Goal: Information Seeking & Learning: Learn about a topic

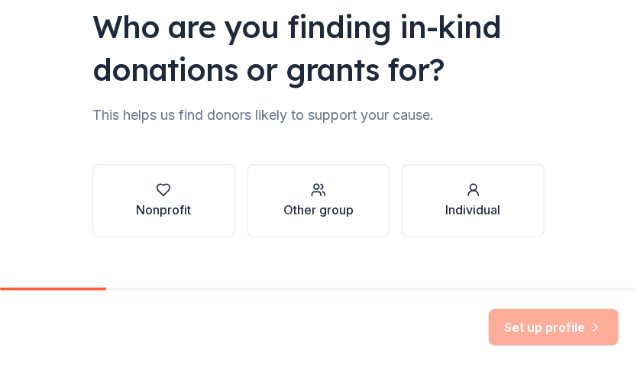
scroll to position [150, 0]
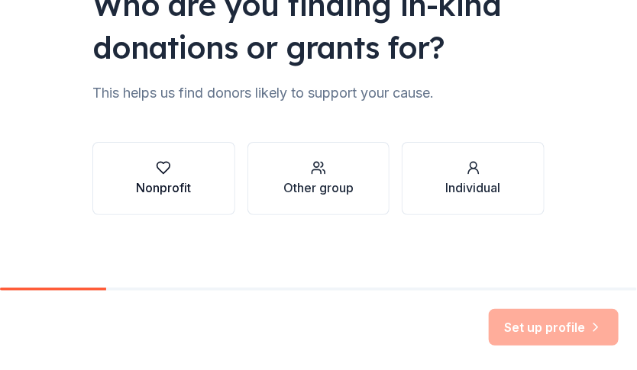
click at [163, 160] on icon "button" at bounding box center [163, 167] width 15 height 15
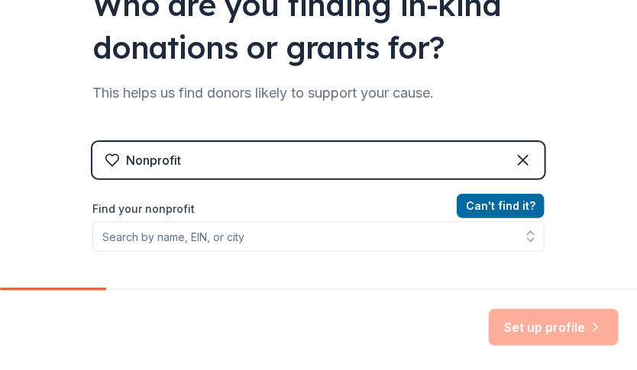
scroll to position [201, 0]
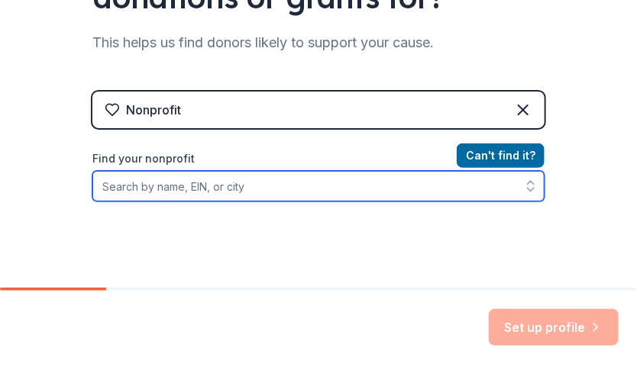
click at [306, 191] on input "Find your nonprofit" at bounding box center [318, 186] width 452 height 31
type input "better together pet resource center"
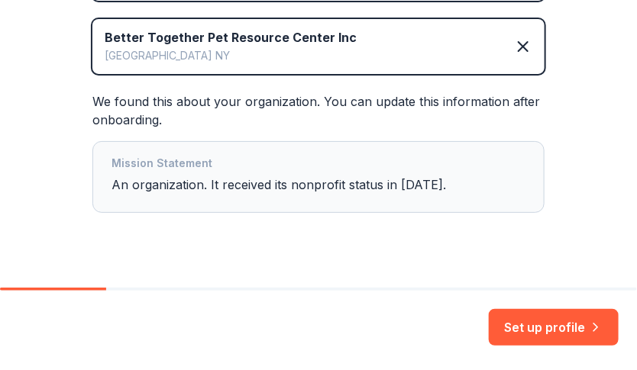
scroll to position [333, 0]
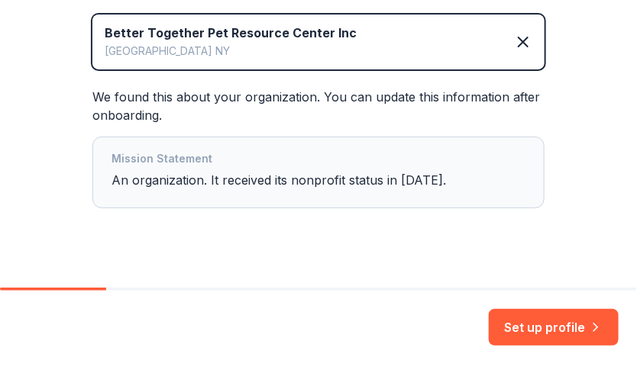
click at [339, 181] on div "Mission Statement An organization. It received its nonprofit status in 2021." at bounding box center [319, 173] width 414 height 46
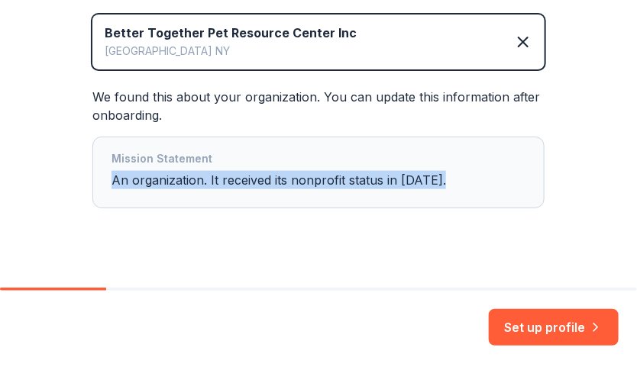
click at [339, 181] on div "Mission Statement An organization. It received its nonprofit status in 2021." at bounding box center [319, 173] width 414 height 46
click at [431, 185] on div "Mission Statement An organization. It received its nonprofit status in 2021." at bounding box center [319, 173] width 414 height 46
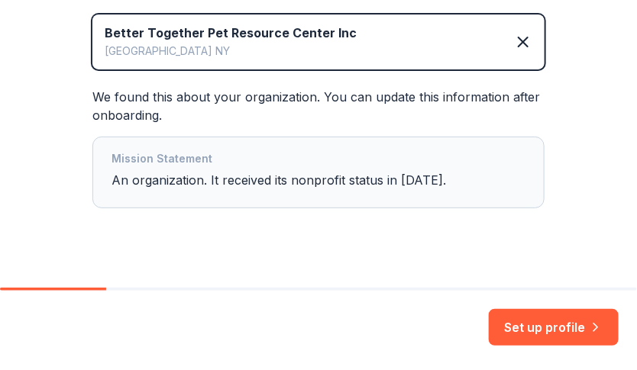
click at [416, 181] on div "Mission Statement An organization. It received its nonprofit status in 2021." at bounding box center [319, 173] width 414 height 46
click at [424, 183] on div "Mission Statement An organization. It received its nonprofit status in 2021." at bounding box center [319, 173] width 414 height 46
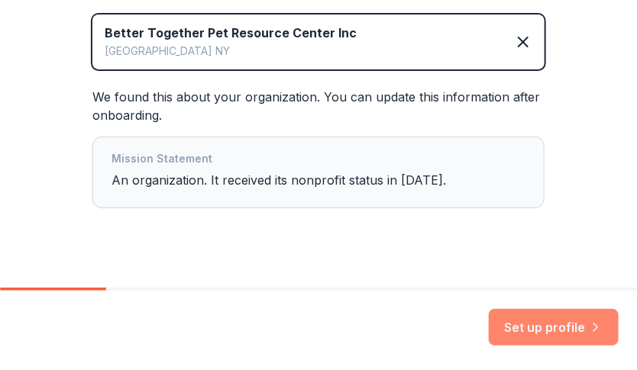
click at [590, 325] on icon "button" at bounding box center [595, 327] width 15 height 15
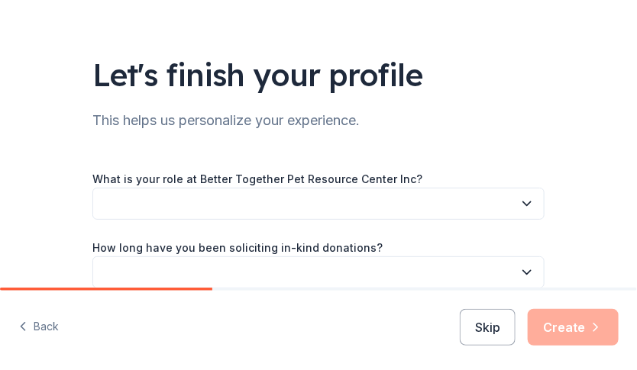
scroll to position [48, 0]
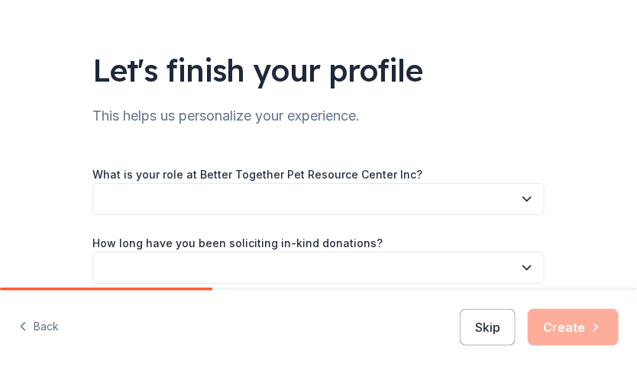
click at [386, 212] on button "button" at bounding box center [318, 199] width 452 height 32
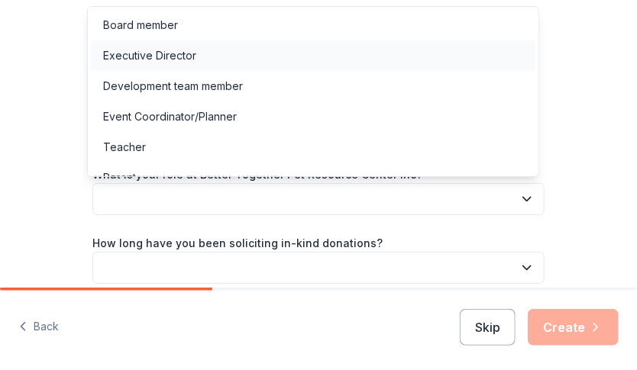
click at [293, 54] on div "Executive Director" at bounding box center [313, 55] width 445 height 31
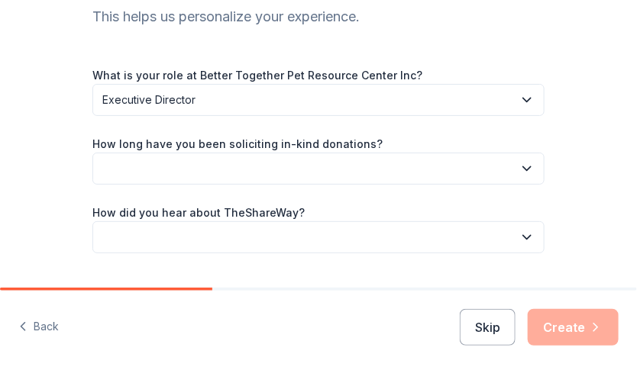
scroll to position [153, 0]
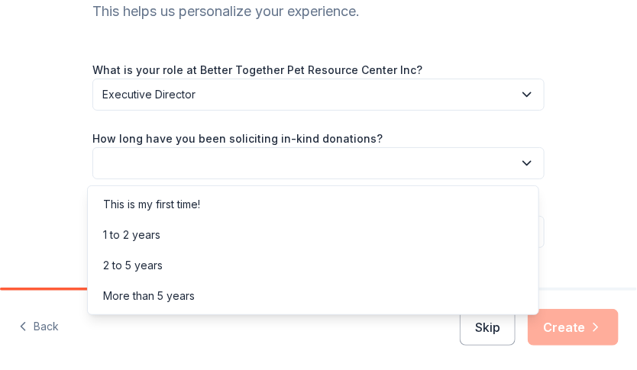
click at [348, 170] on button "button" at bounding box center [318, 163] width 452 height 32
click at [286, 236] on div "1 to 2 years" at bounding box center [313, 235] width 445 height 31
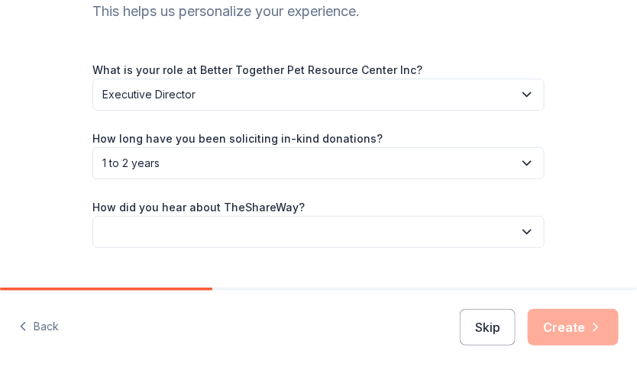
scroll to position [186, 0]
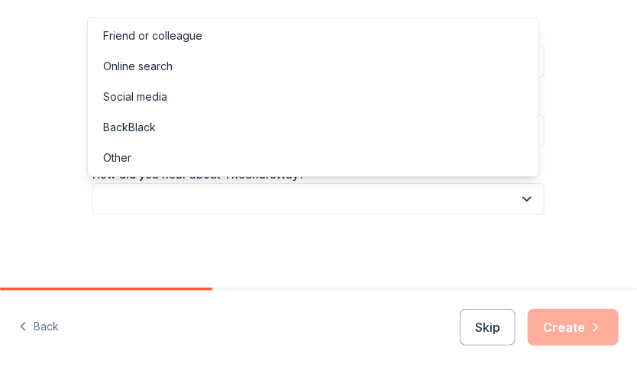
click at [273, 202] on button "button" at bounding box center [318, 199] width 452 height 32
click at [182, 158] on div "Other" at bounding box center [313, 158] width 445 height 31
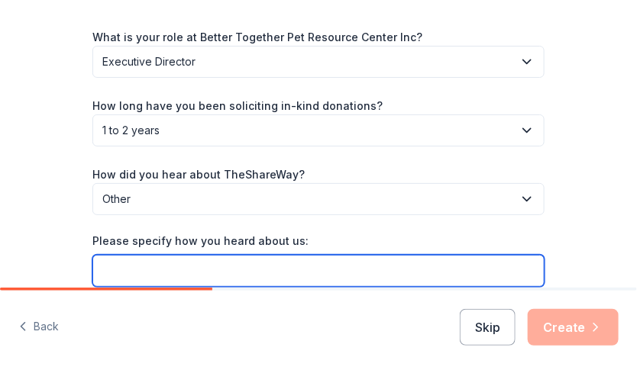
click at [208, 273] on input "Please specify how you heard about us:" at bounding box center [318, 271] width 452 height 32
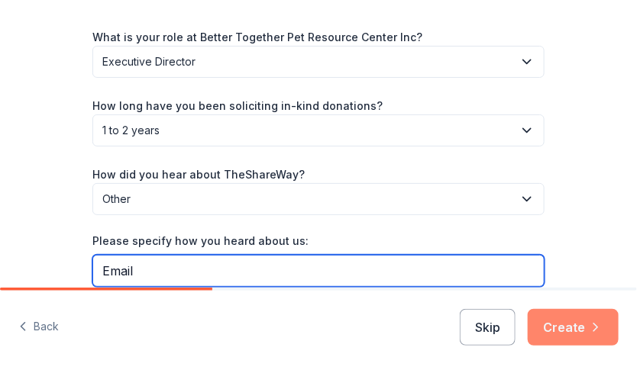
type input "Email"
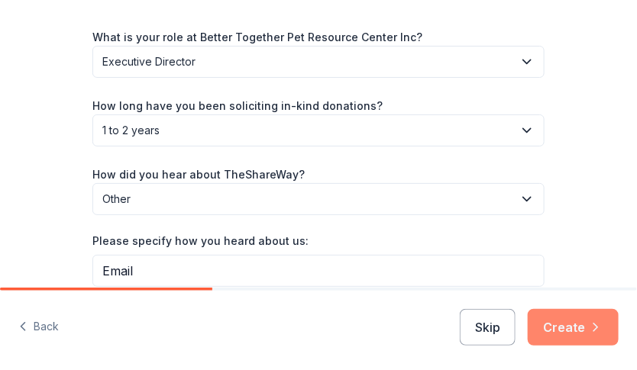
click at [596, 344] on button "Create" at bounding box center [573, 327] width 91 height 37
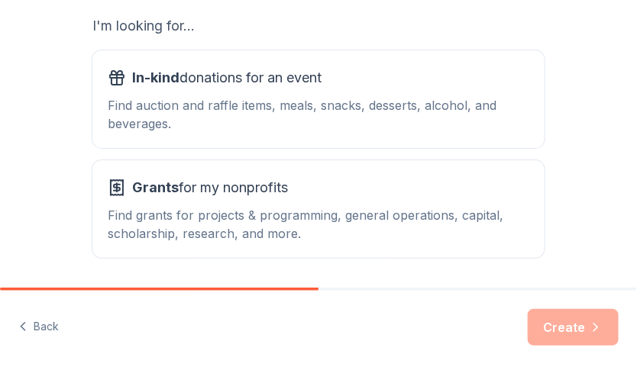
scroll to position [251, 0]
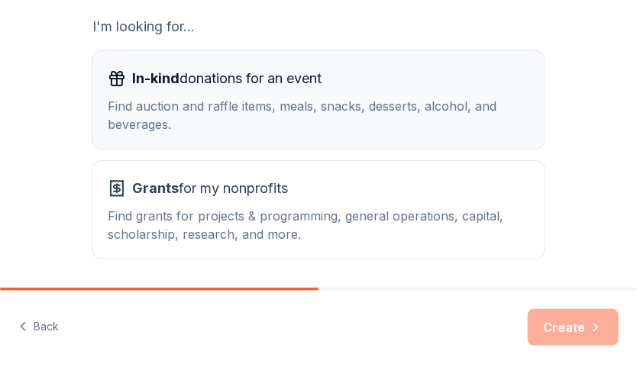
click at [231, 107] on div "Find auction and raffle items, meals, snacks, desserts, alcohol, and beverages." at bounding box center [319, 115] width 422 height 37
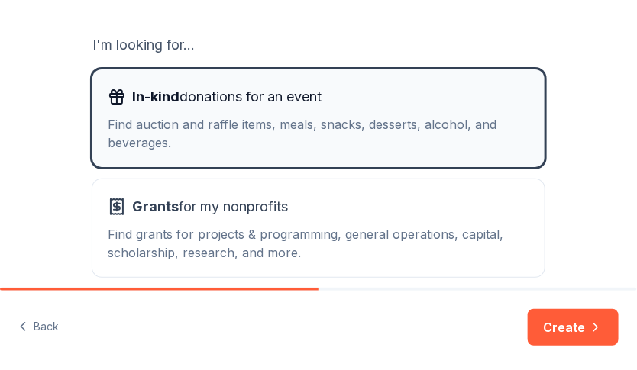
scroll to position [240, 0]
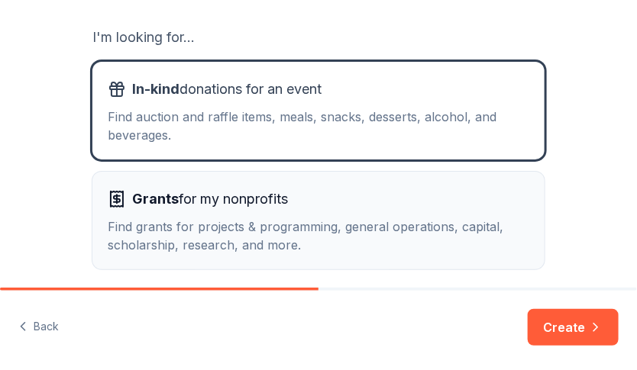
click at [261, 194] on span "Grants for my nonprofits" at bounding box center [210, 199] width 156 height 24
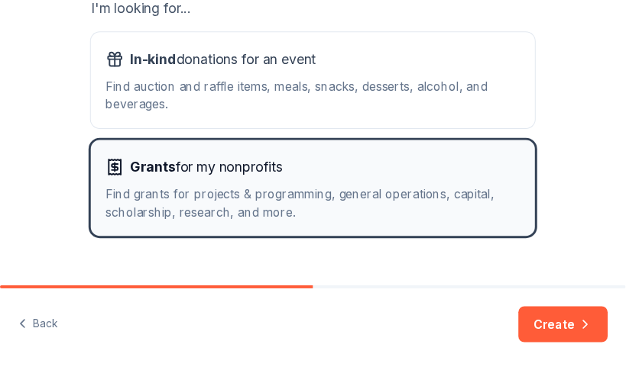
scroll to position [272, 0]
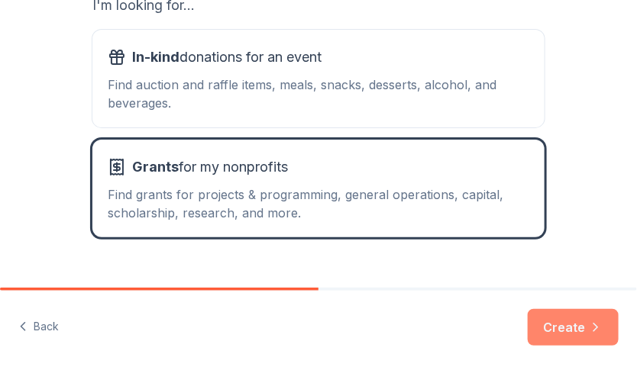
click at [555, 336] on button "Create" at bounding box center [573, 327] width 91 height 37
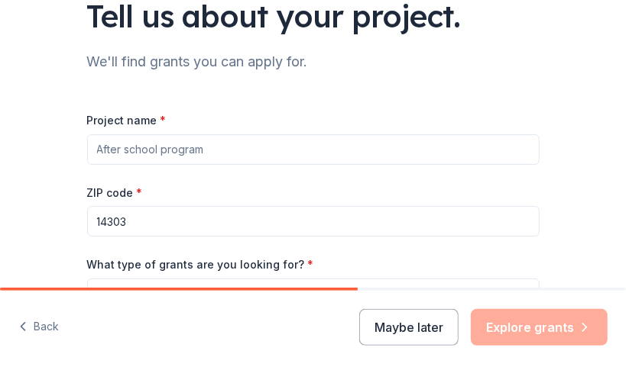
scroll to position [104, 0]
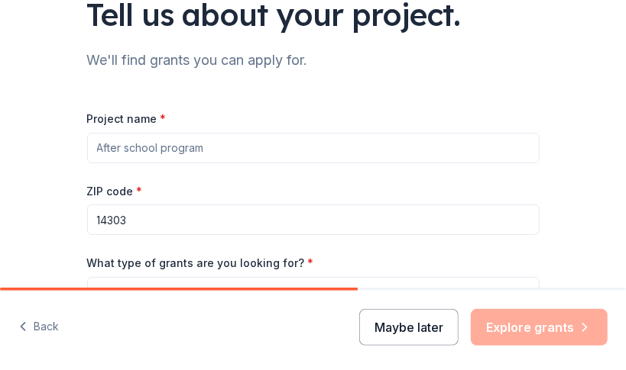
click at [434, 344] on button "Maybe later" at bounding box center [408, 327] width 99 height 37
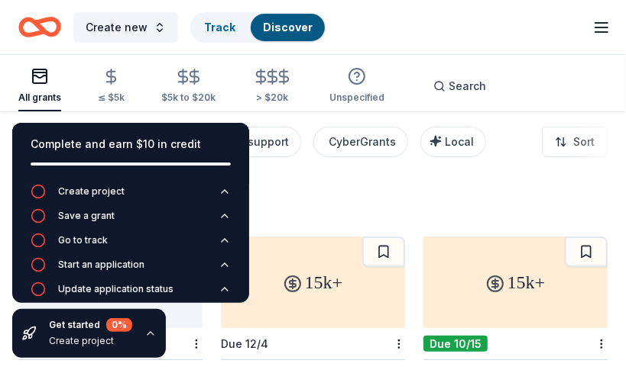
click at [411, 50] on div "Create new Track Discover Start free trial Earn Rewards" at bounding box center [313, 27] width 626 height 54
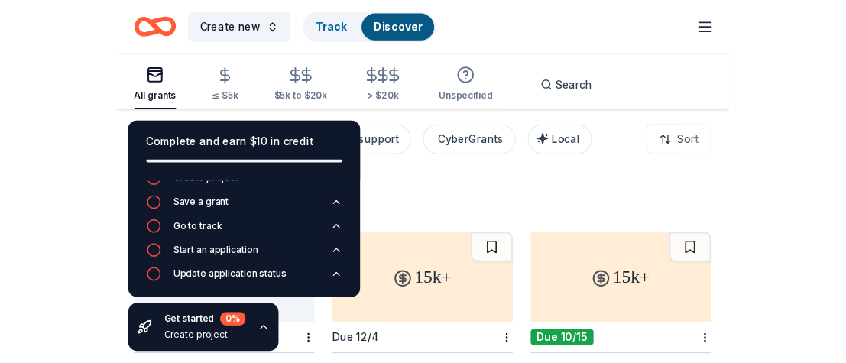
scroll to position [15, 0]
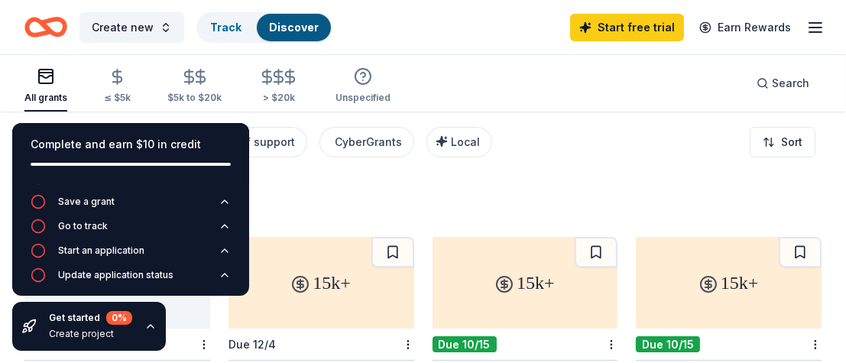
scroll to position [0, 0]
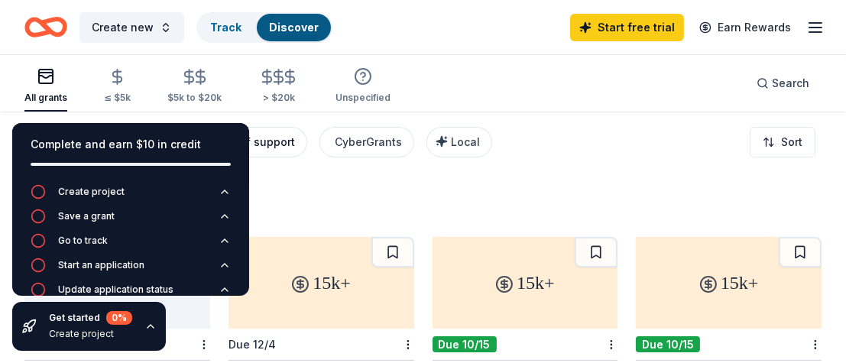
drag, startPoint x: 436, startPoint y: 196, endPoint x: 284, endPoint y: 145, distance: 160.1
click at [636, 86] on div "Search" at bounding box center [782, 83] width 53 height 18
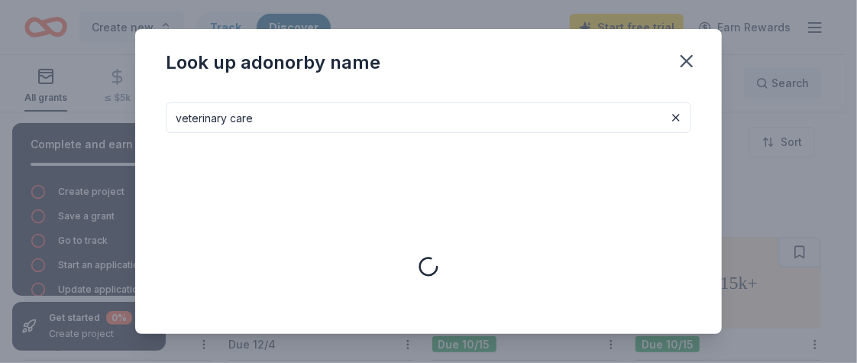
type input "veterinary care"
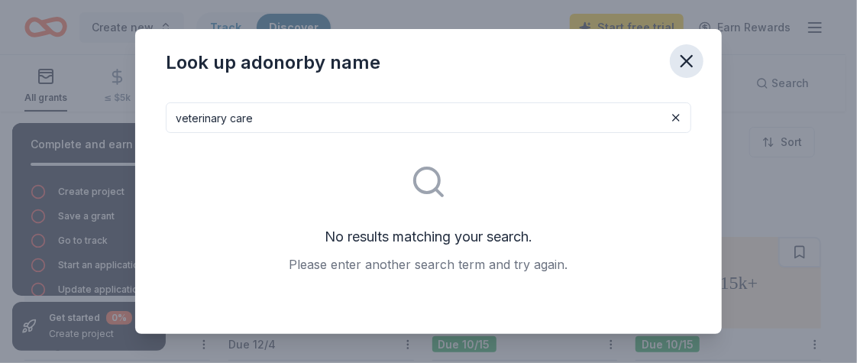
click at [636, 60] on icon "button" at bounding box center [686, 61] width 11 height 11
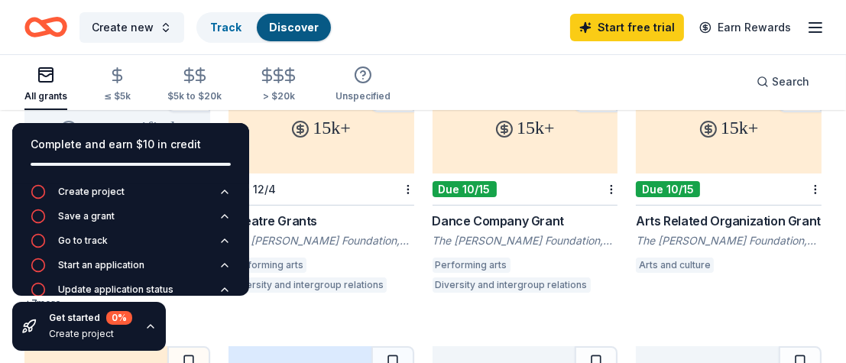
scroll to position [137, 0]
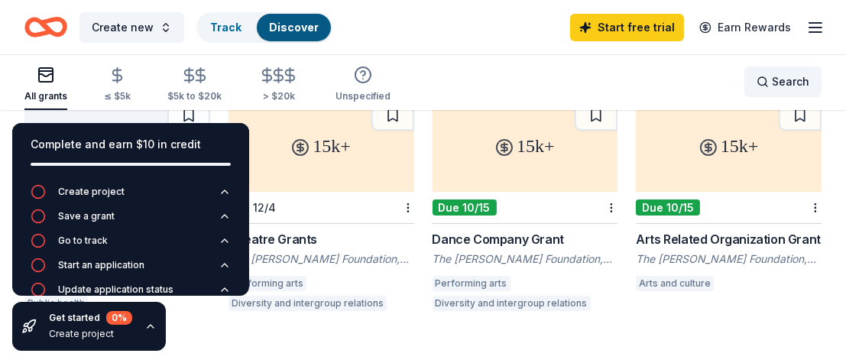
click at [636, 87] on span "Search" at bounding box center [789, 82] width 37 height 18
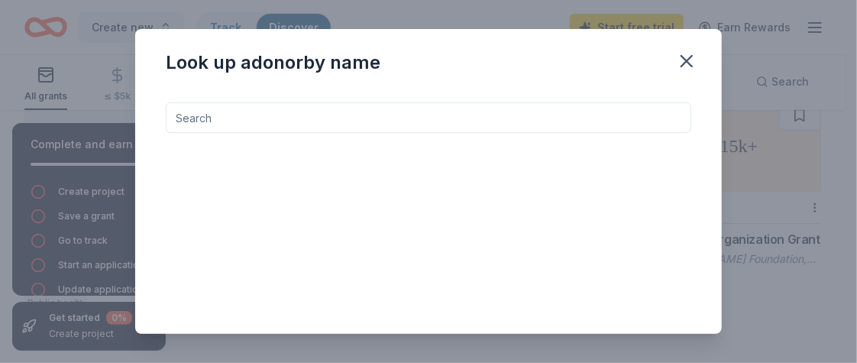
click at [436, 110] on input at bounding box center [428, 117] width 525 height 31
click at [636, 60] on icon "button" at bounding box center [686, 60] width 21 height 21
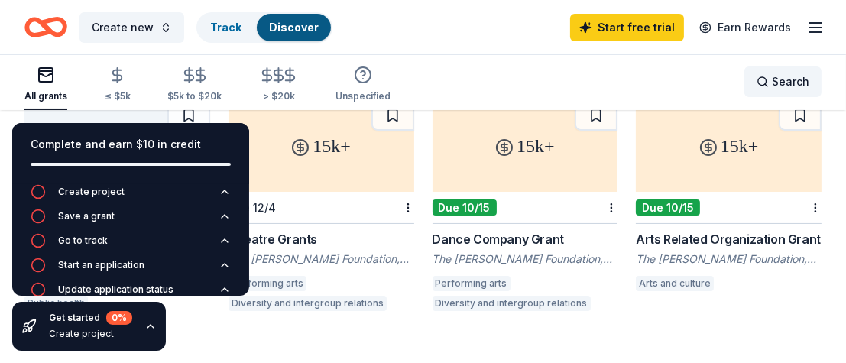
click at [636, 82] on div "Search" at bounding box center [782, 82] width 53 height 18
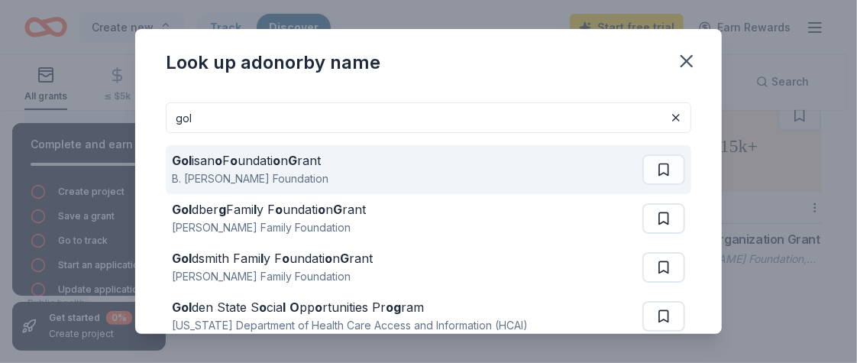
type input "gol"
click at [442, 181] on div "Gol isan o F o undati o n G rant B. Thomas Golisano Foundation" at bounding box center [407, 169] width 470 height 49
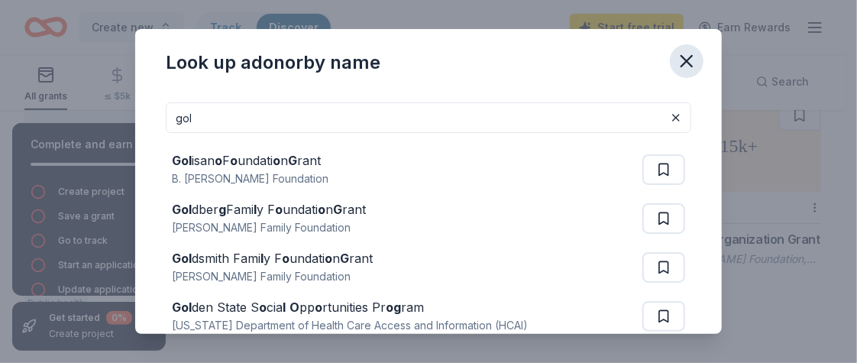
click at [636, 67] on button "button" at bounding box center [687, 61] width 34 height 34
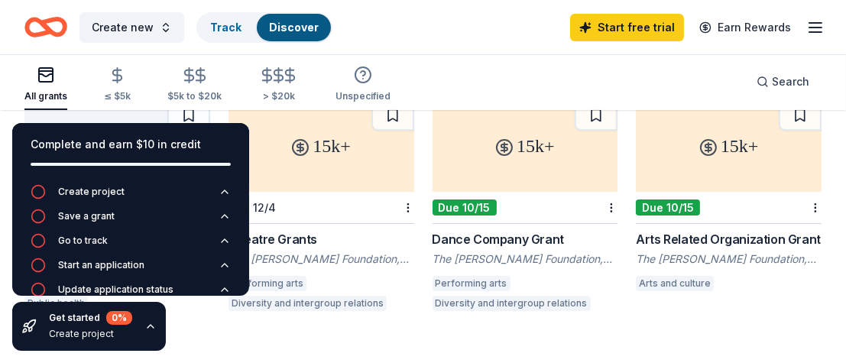
scroll to position [0, 0]
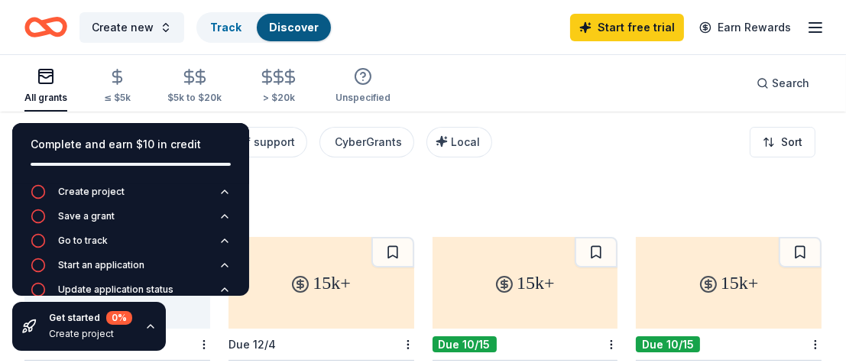
drag, startPoint x: 288, startPoint y: 1, endPoint x: 745, endPoint y: 203, distance: 500.3
click at [636, 203] on div "3683 results" at bounding box center [422, 203] width 797 height 31
